Goal: Task Accomplishment & Management: Manage account settings

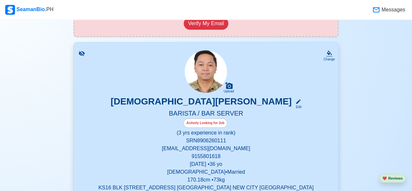
scroll to position [114, 0]
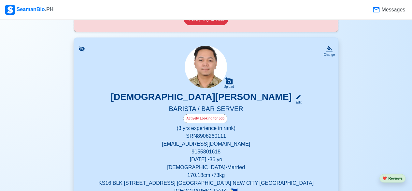
click at [197, 144] on p "[EMAIL_ADDRESS][DOMAIN_NAME]" at bounding box center [206, 144] width 249 height 8
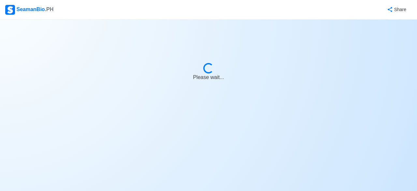
select select "Actively Looking for Job"
select select "Visible for Hiring"
select select "Married"
select select "[DEMOGRAPHIC_DATA]"
select select "PH"
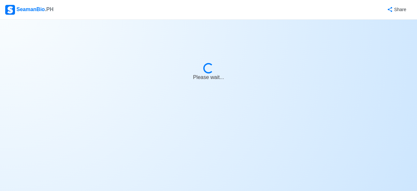
select select "3"
select select "0"
select select "1756656000000"
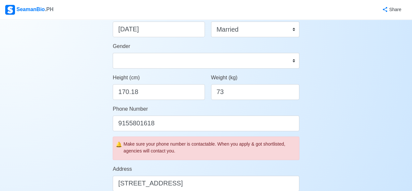
scroll to position [133, 0]
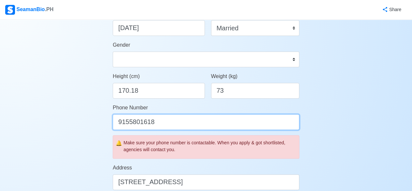
click at [160, 115] on input "9155801618" at bounding box center [206, 122] width 187 height 16
type input "9"
type input "9476956915"
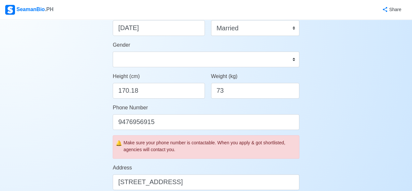
click at [328, 93] on div "Account Setup 🗂️ Your Job Status Onboard Actively Looking for Job Not Looking f…" at bounding box center [206, 184] width 412 height 594
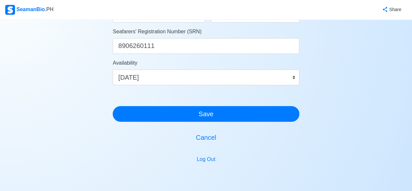
scroll to position [406, 0]
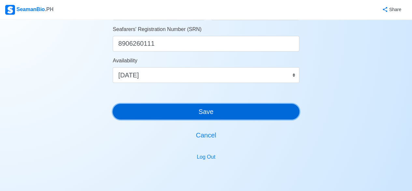
click at [210, 114] on button "Save" at bounding box center [206, 112] width 187 height 16
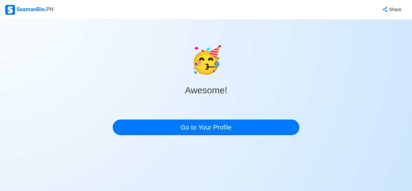
scroll to position [0, 0]
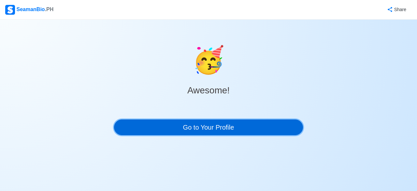
click at [206, 125] on link "Go to Your Profile" at bounding box center [208, 127] width 189 height 16
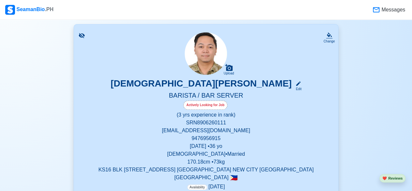
scroll to position [159, 0]
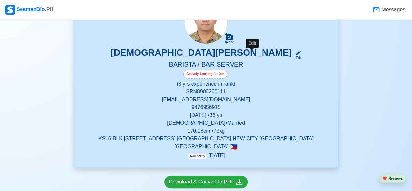
click at [296, 53] on icon at bounding box center [298, 52] width 5 height 5
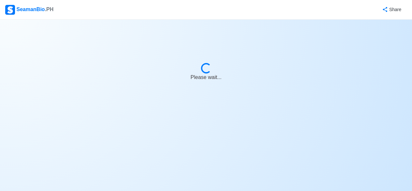
select select "Actively Looking for Job"
select select "Visible for Hiring"
select select "Married"
select select "[DEMOGRAPHIC_DATA]"
select select "PH"
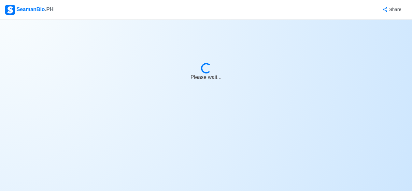
select select "3"
select select "0"
select select "1756656000000"
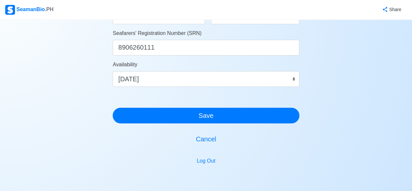
scroll to position [407, 0]
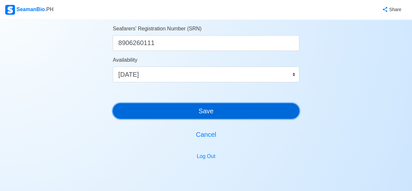
click at [236, 112] on button "Save" at bounding box center [206, 111] width 187 height 16
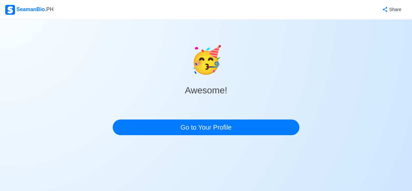
scroll to position [0, 0]
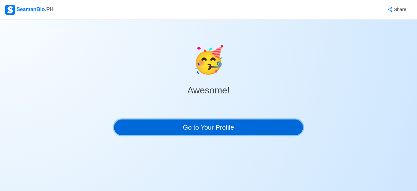
click at [221, 127] on link "Go to Your Profile" at bounding box center [208, 127] width 189 height 16
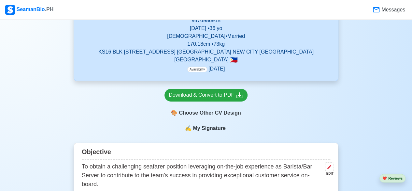
scroll to position [248, 0]
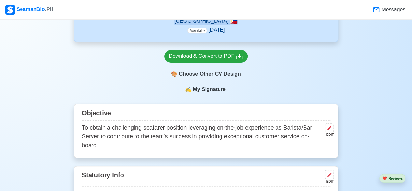
scroll to position [266, 0]
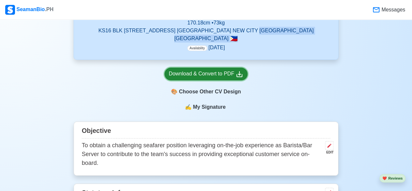
click at [194, 72] on div "Download & Convert to PDF" at bounding box center [206, 74] width 75 height 8
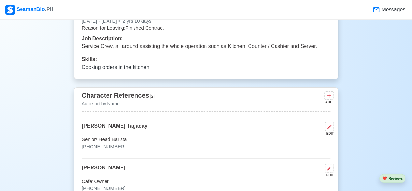
scroll to position [1465, 0]
